Goal: Information Seeking & Learning: Stay updated

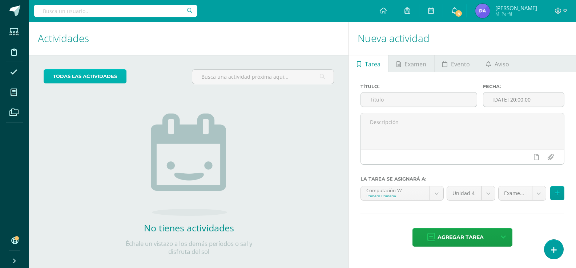
click at [80, 72] on link "todas las Actividades" at bounding box center [85, 76] width 83 height 14
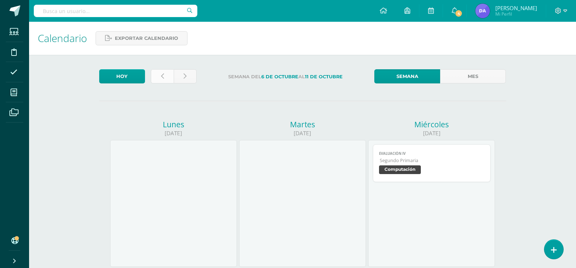
click at [159, 81] on link at bounding box center [162, 76] width 23 height 14
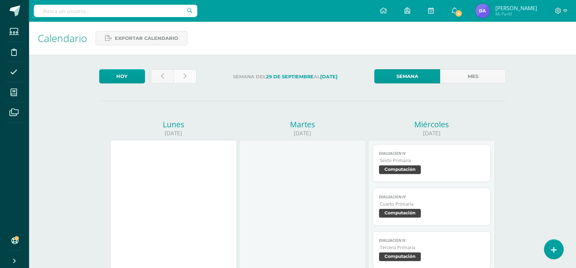
click at [182, 78] on link at bounding box center [185, 76] width 23 height 14
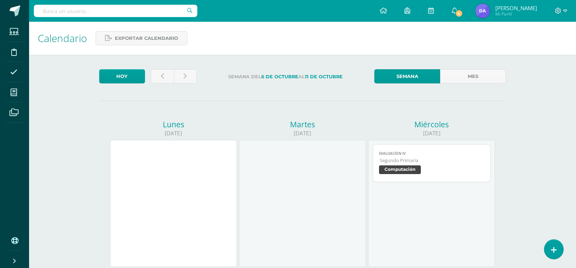
click at [160, 74] on link at bounding box center [162, 76] width 23 height 14
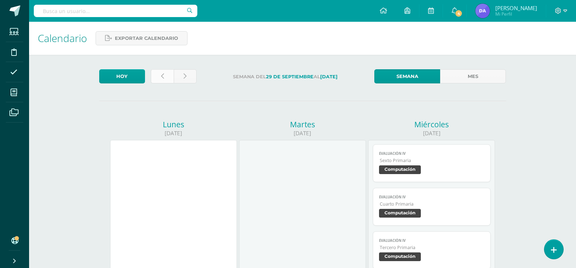
click at [165, 81] on link at bounding box center [162, 76] width 23 height 14
click at [462, 11] on span "4" at bounding box center [458, 13] width 8 height 8
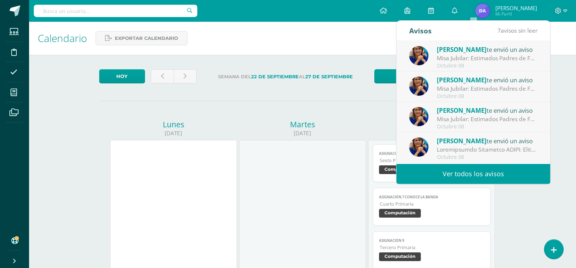
click at [467, 61] on div "Misa Jubilar: Estimados Padres de Familia de Cuarto Primaria hasta Quinto Bachi…" at bounding box center [487, 58] width 101 height 8
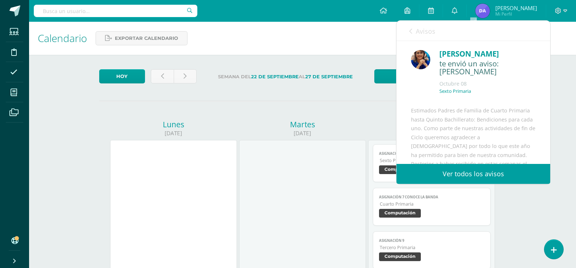
click at [410, 32] on icon at bounding box center [410, 31] width 3 height 6
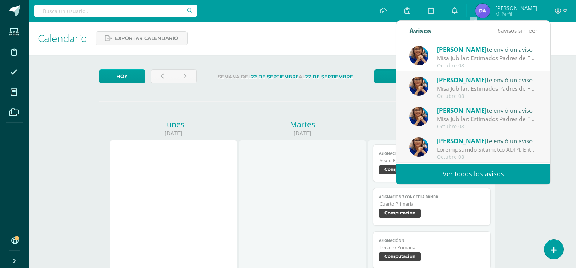
click at [469, 88] on div "Misa Jubilar: Estimados Padres de Familia de Cuarto Primaria hasta Quinto Bachi…" at bounding box center [487, 89] width 101 height 8
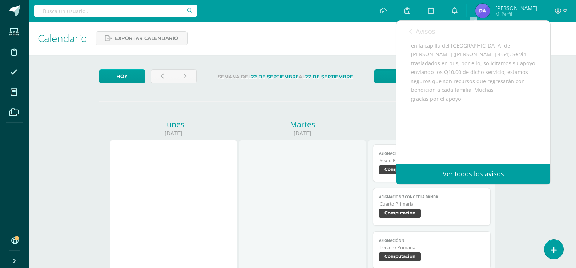
scroll to position [163, 0]
click at [412, 32] on icon at bounding box center [410, 31] width 3 height 6
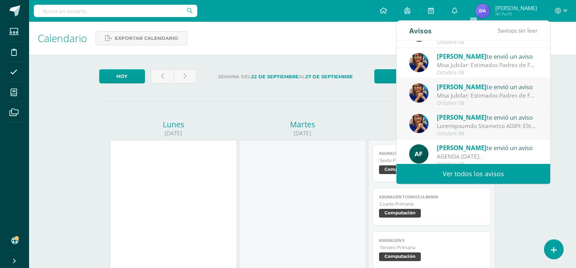
scroll to position [36, 0]
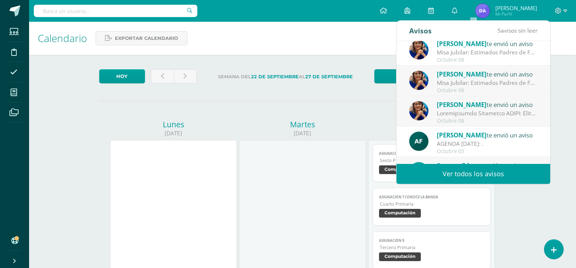
click at [476, 109] on div "[PERSON_NAME] te envió un aviso" at bounding box center [487, 104] width 101 height 9
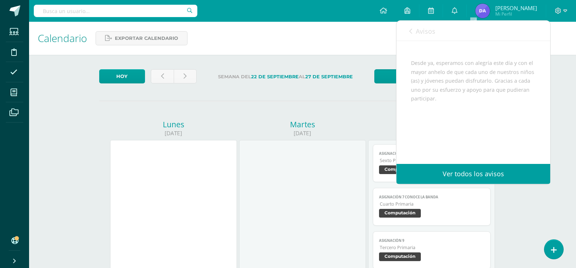
scroll to position [563, 0]
click at [410, 33] on icon at bounding box center [410, 31] width 3 height 6
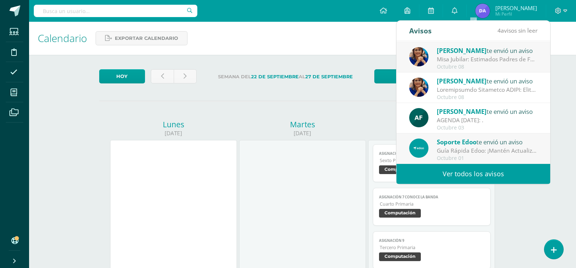
scroll to position [73, 0]
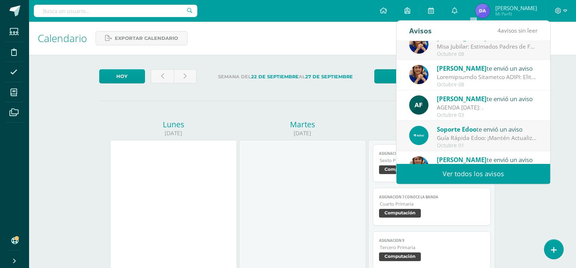
click at [471, 110] on div "AGENDA [DATE]: ." at bounding box center [487, 108] width 101 height 8
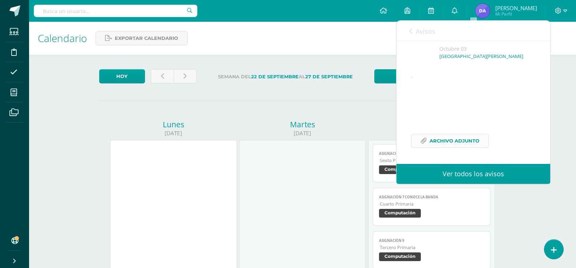
click at [450, 137] on span "Archivo Adjunto" at bounding box center [454, 140] width 50 height 13
